Goal: Find specific fact: Locate a discrete piece of known information

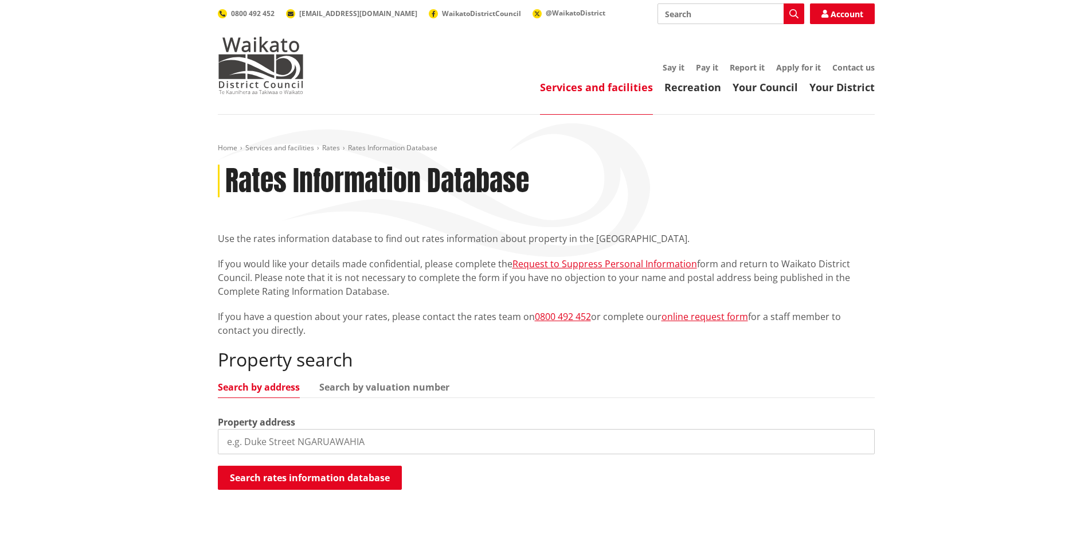
click at [359, 443] on input "search" at bounding box center [546, 441] width 657 height 25
type input "32 law crescent"
click at [367, 476] on button "Search rates information database" at bounding box center [310, 477] width 184 height 24
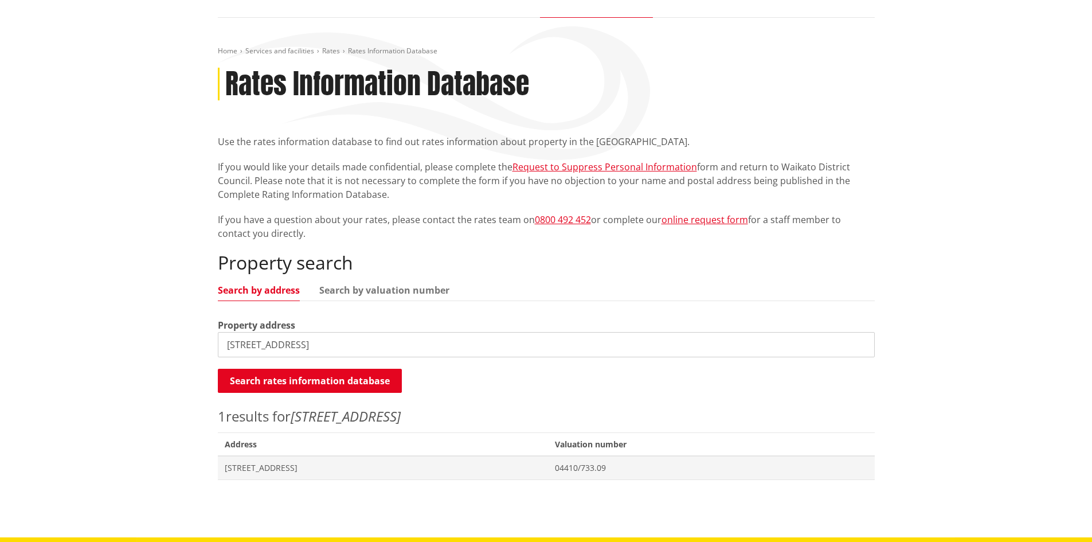
scroll to position [229, 0]
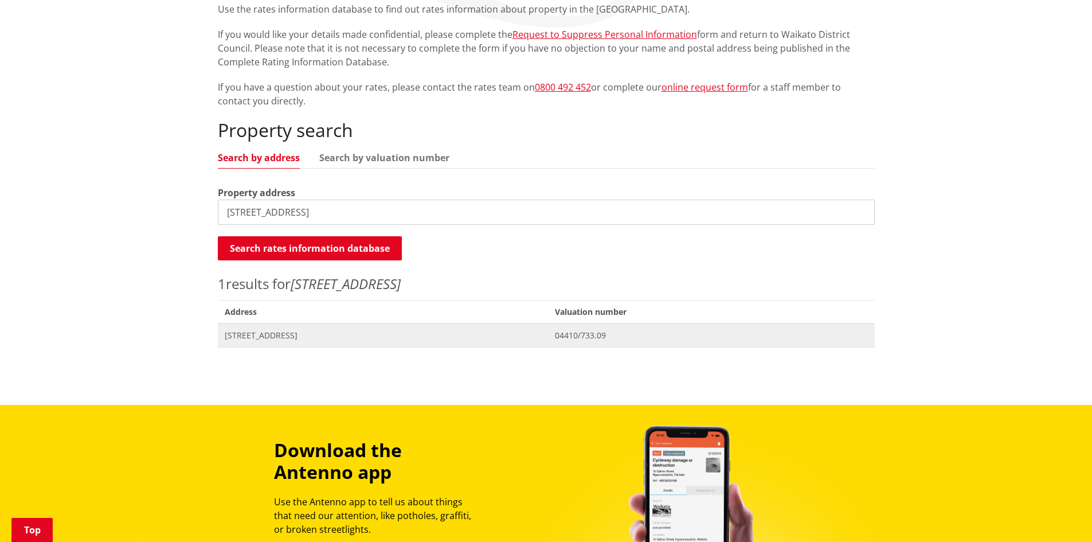
click at [306, 334] on span "[STREET_ADDRESS]" at bounding box center [383, 335] width 317 height 11
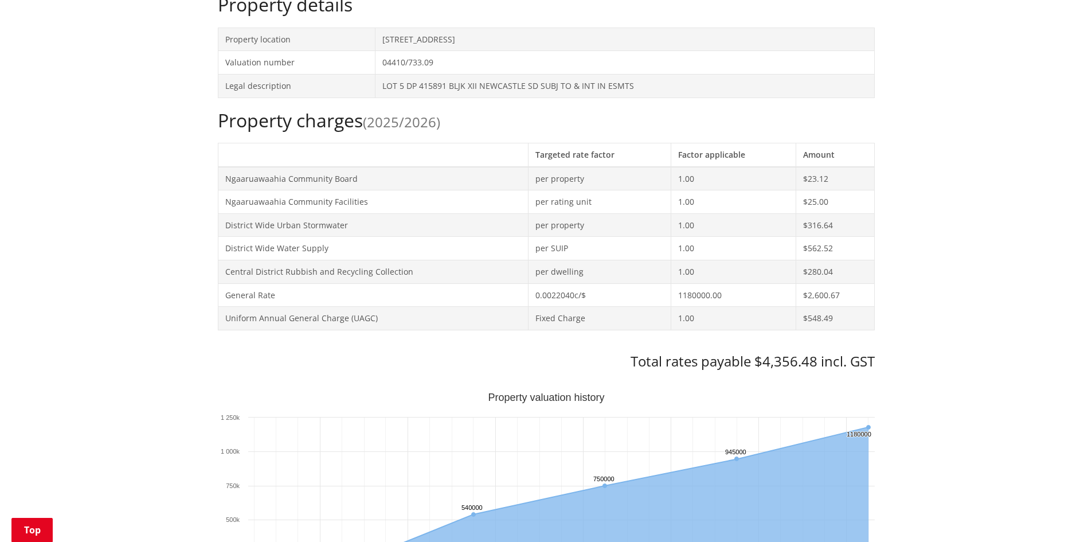
scroll to position [401, 0]
